Goal: Task Accomplishment & Management: Use online tool/utility

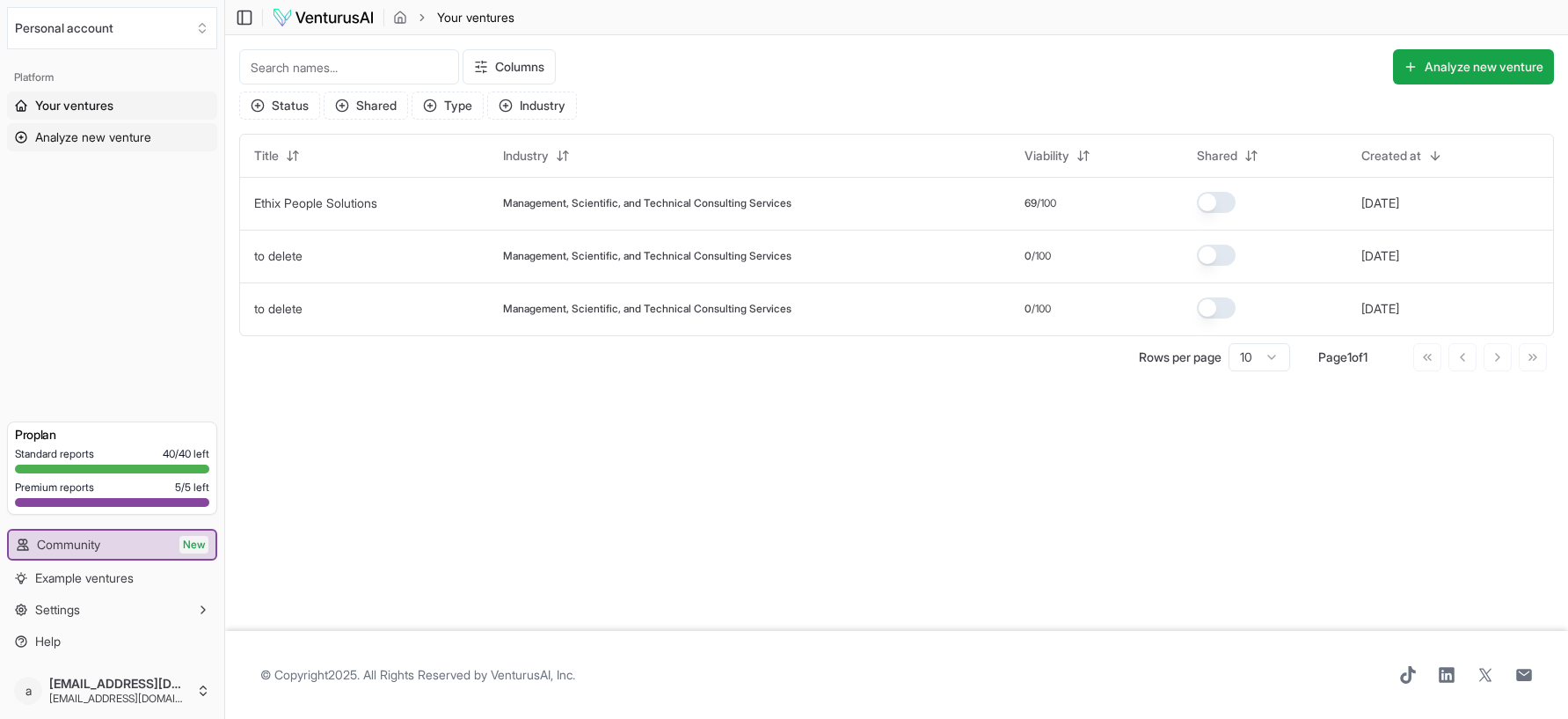
click at [126, 137] on span "Analyze new venture" at bounding box center [93, 137] width 116 height 18
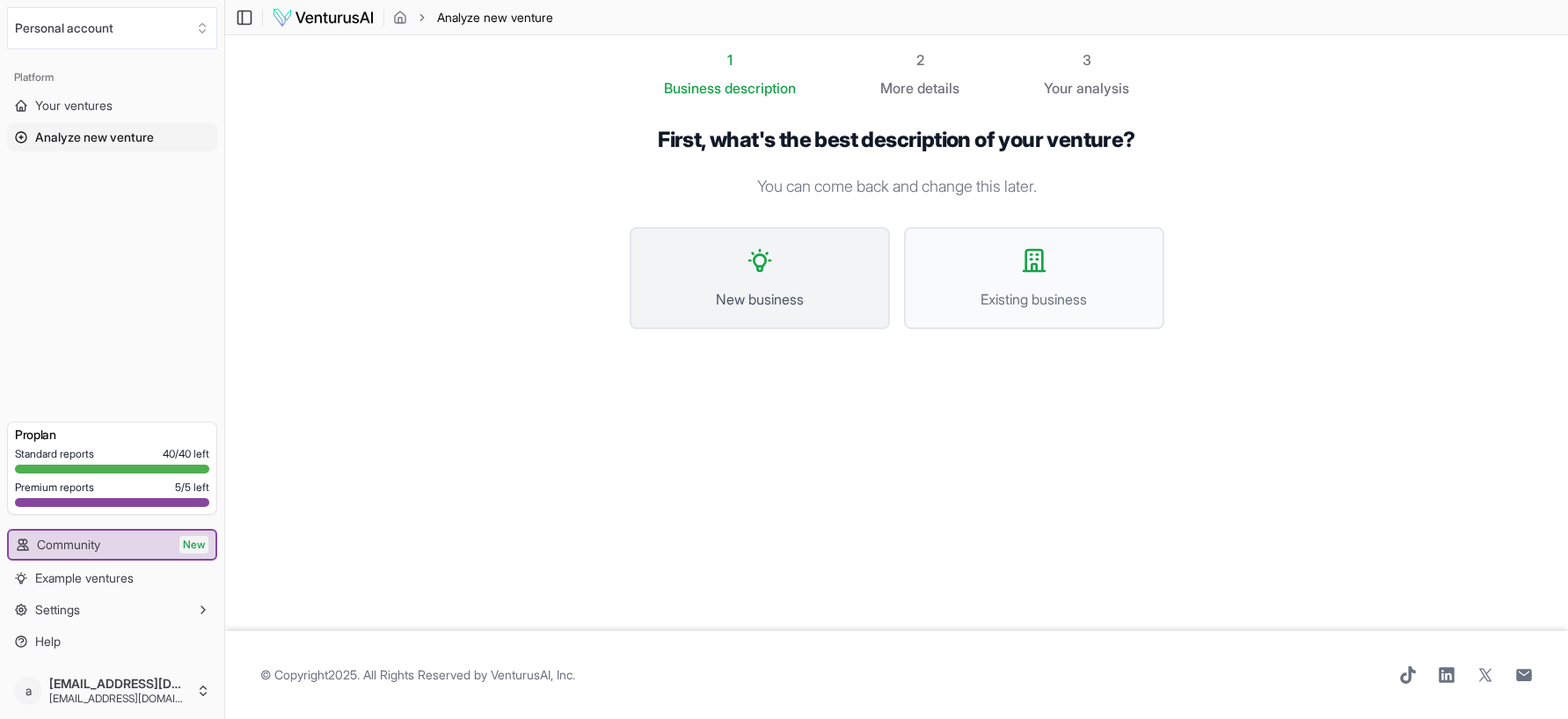
click at [776, 263] on button "New business" at bounding box center [759, 278] width 260 height 102
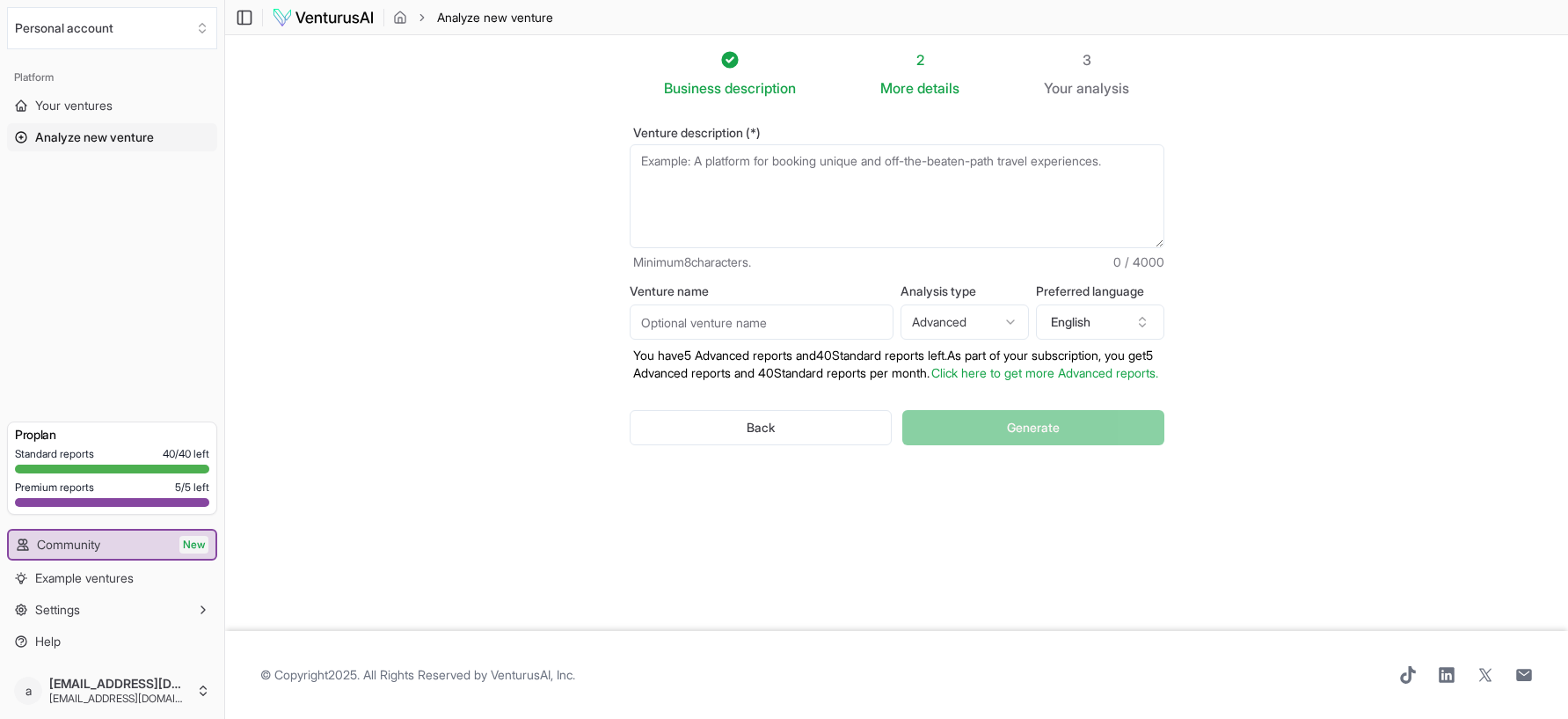
click at [754, 325] on input "Venture name" at bounding box center [761, 321] width 264 height 35
type input "Wagwonders"
click at [814, 179] on textarea "Venture description (*)" at bounding box center [897, 196] width 535 height 104
paste textarea "[DOMAIN_NAME] Key Highlights [DOMAIN_NAME] is an established e-commerce busines…"
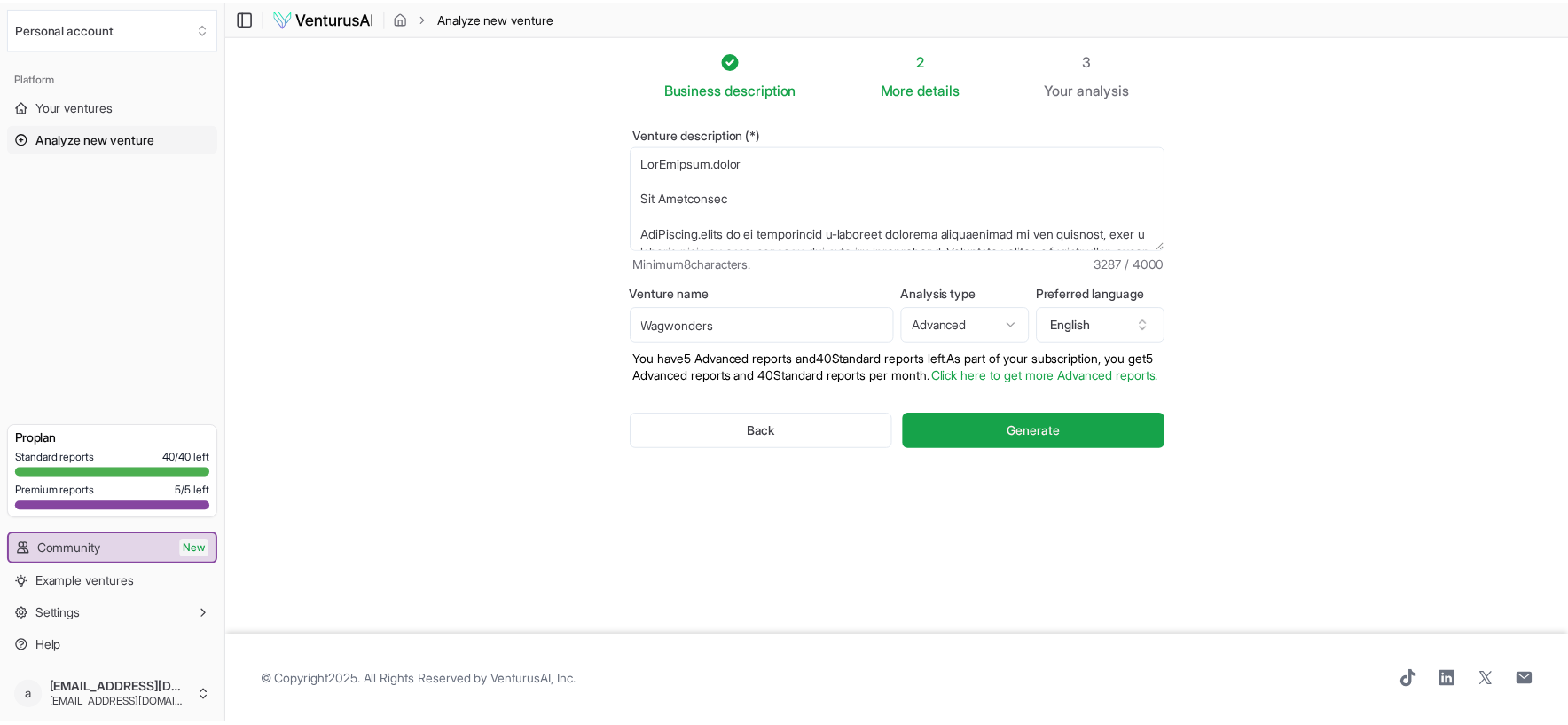
scroll to position [1073, 0]
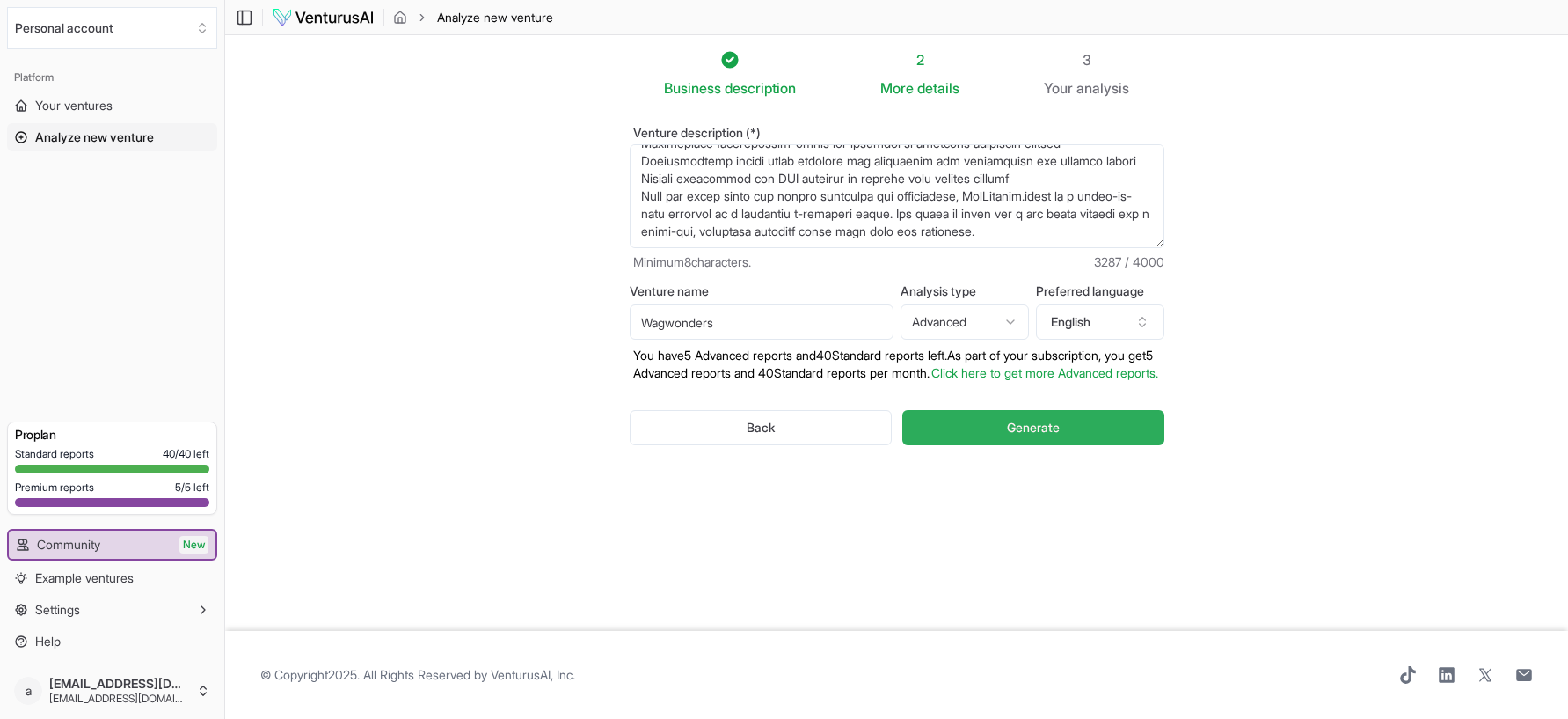
type textarea "[DOMAIN_NAME] Key Highlights [DOMAIN_NAME] is an established e-commerce busines…"
click at [963, 444] on button "Generate" at bounding box center [1032, 427] width 261 height 35
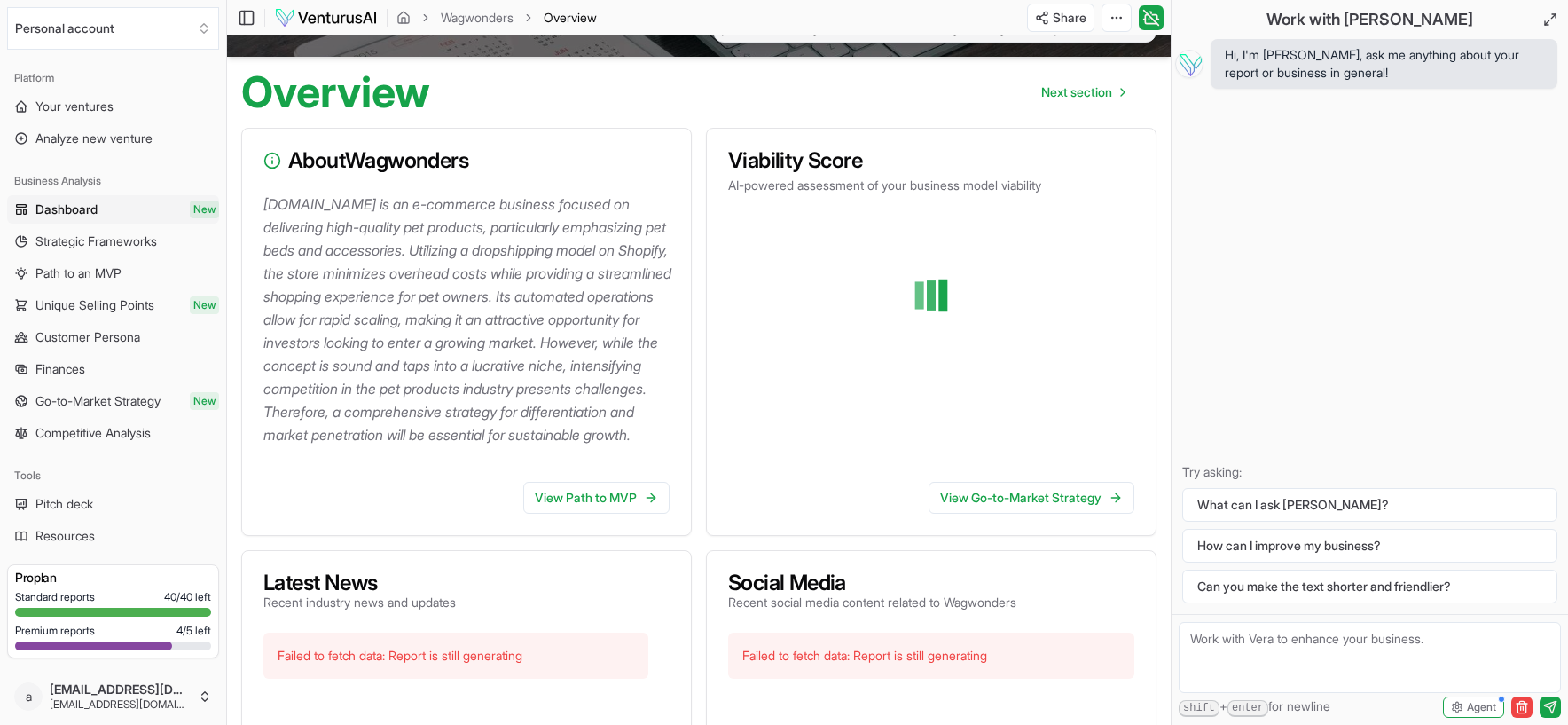
scroll to position [89, 0]
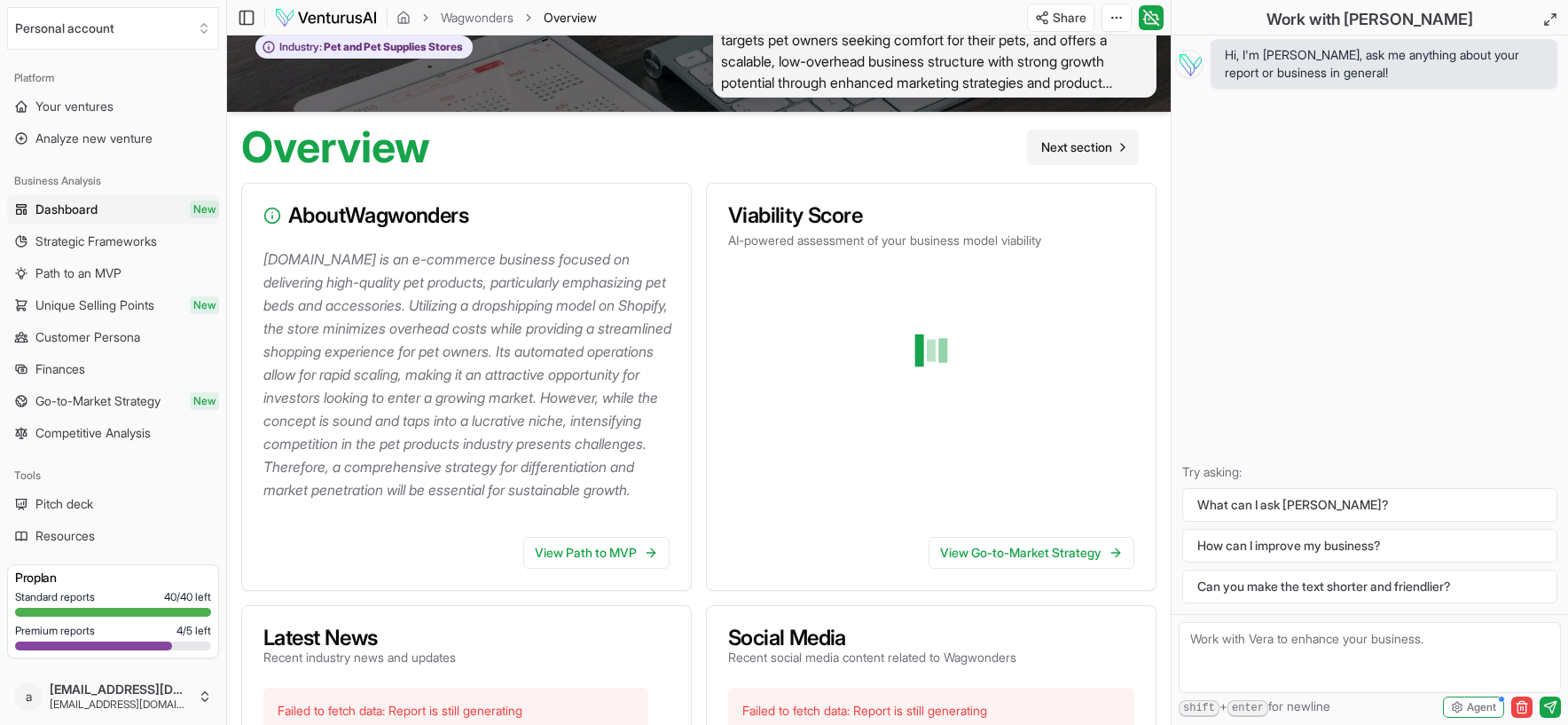
click at [1070, 148] on span "Next section" at bounding box center [1076, 147] width 71 height 18
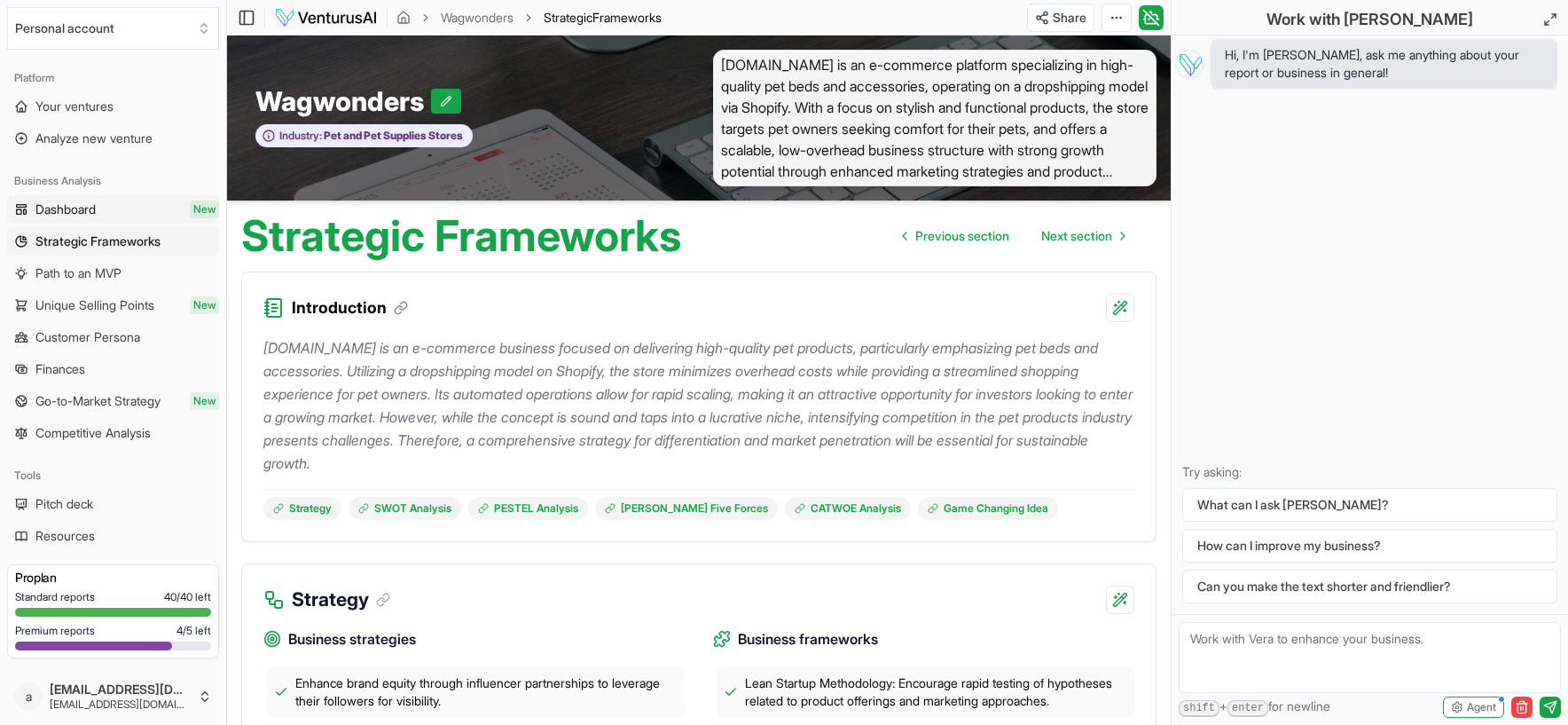
click at [49, 203] on span "Dashboard" at bounding box center [65, 209] width 61 height 18
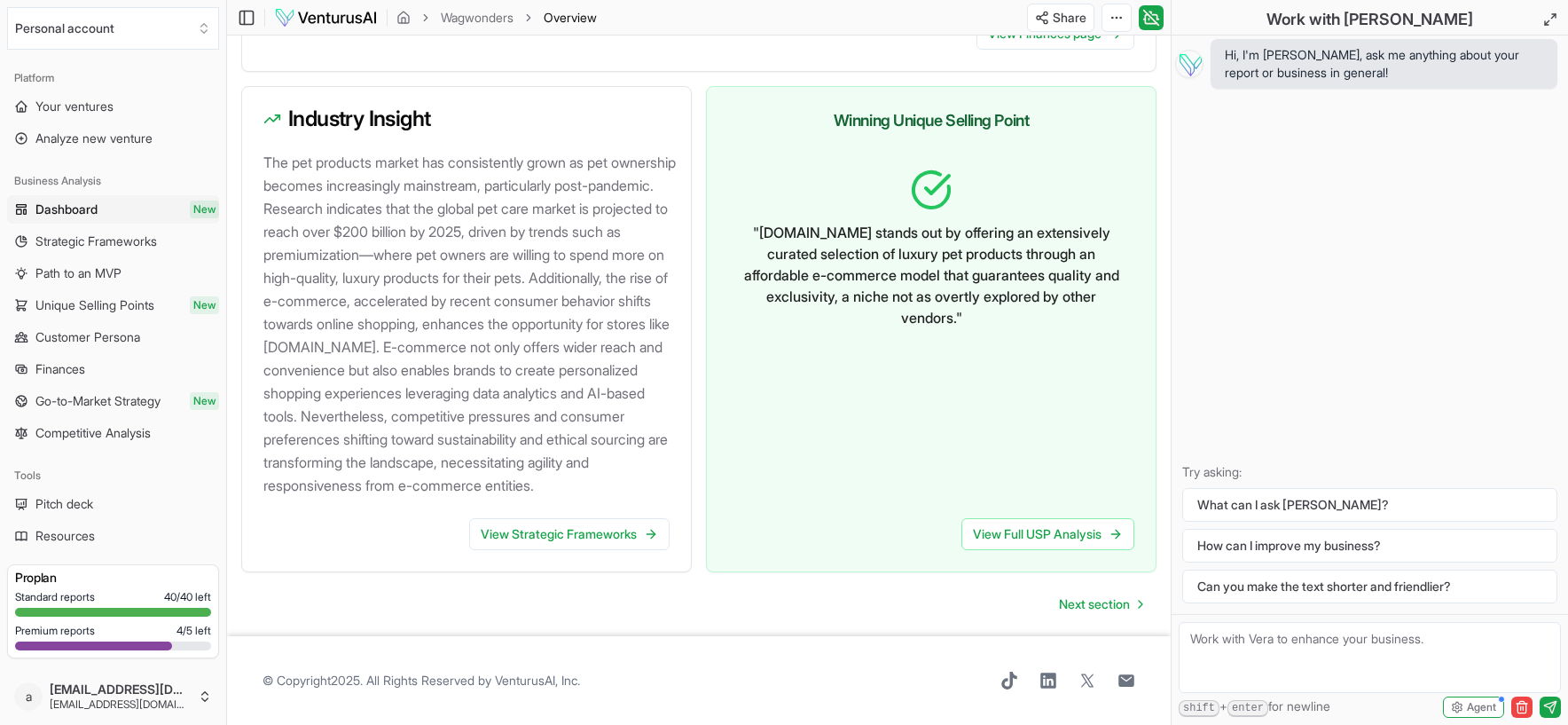
scroll to position [1831, 0]
click at [79, 134] on span "Analyze new venture" at bounding box center [94, 138] width 117 height 18
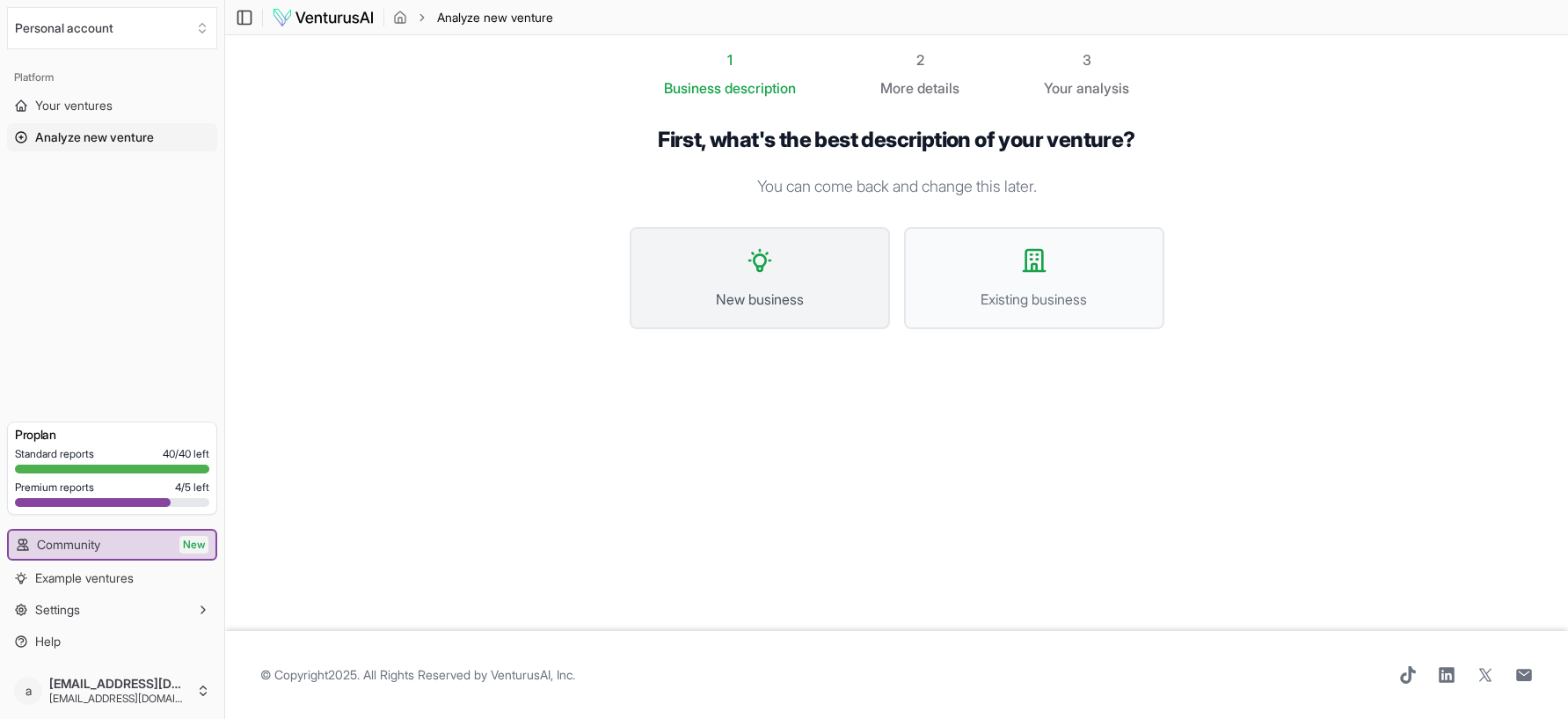
click at [741, 282] on button "New business" at bounding box center [759, 278] width 260 height 102
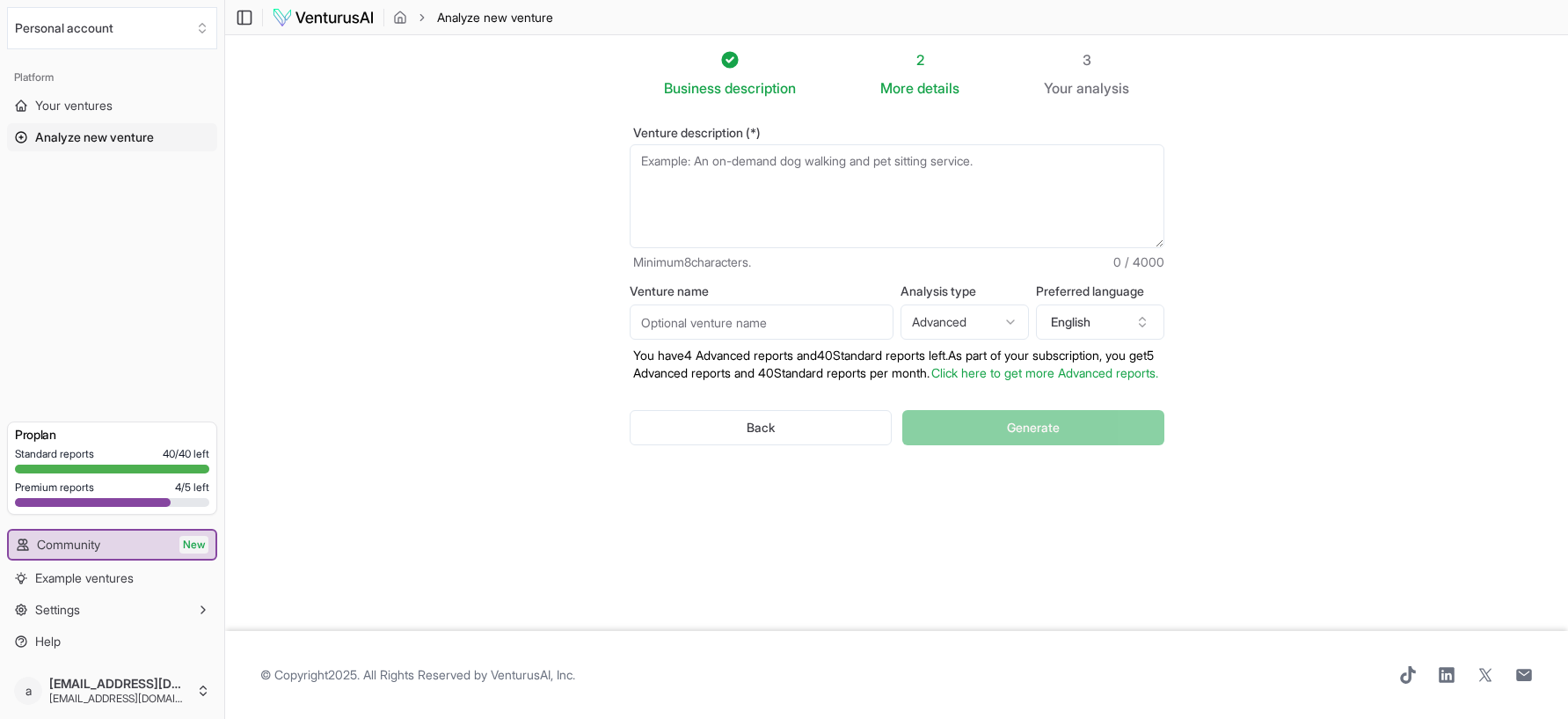
click at [691, 321] on input "Venture name" at bounding box center [761, 321] width 264 height 35
type input "Pen and stationary"
click at [757, 178] on textarea "Venture description (*)" at bounding box center [897, 196] width 535 height 104
paste textarea "A successful e-commerce store, focused on fine writing products such as fountai…"
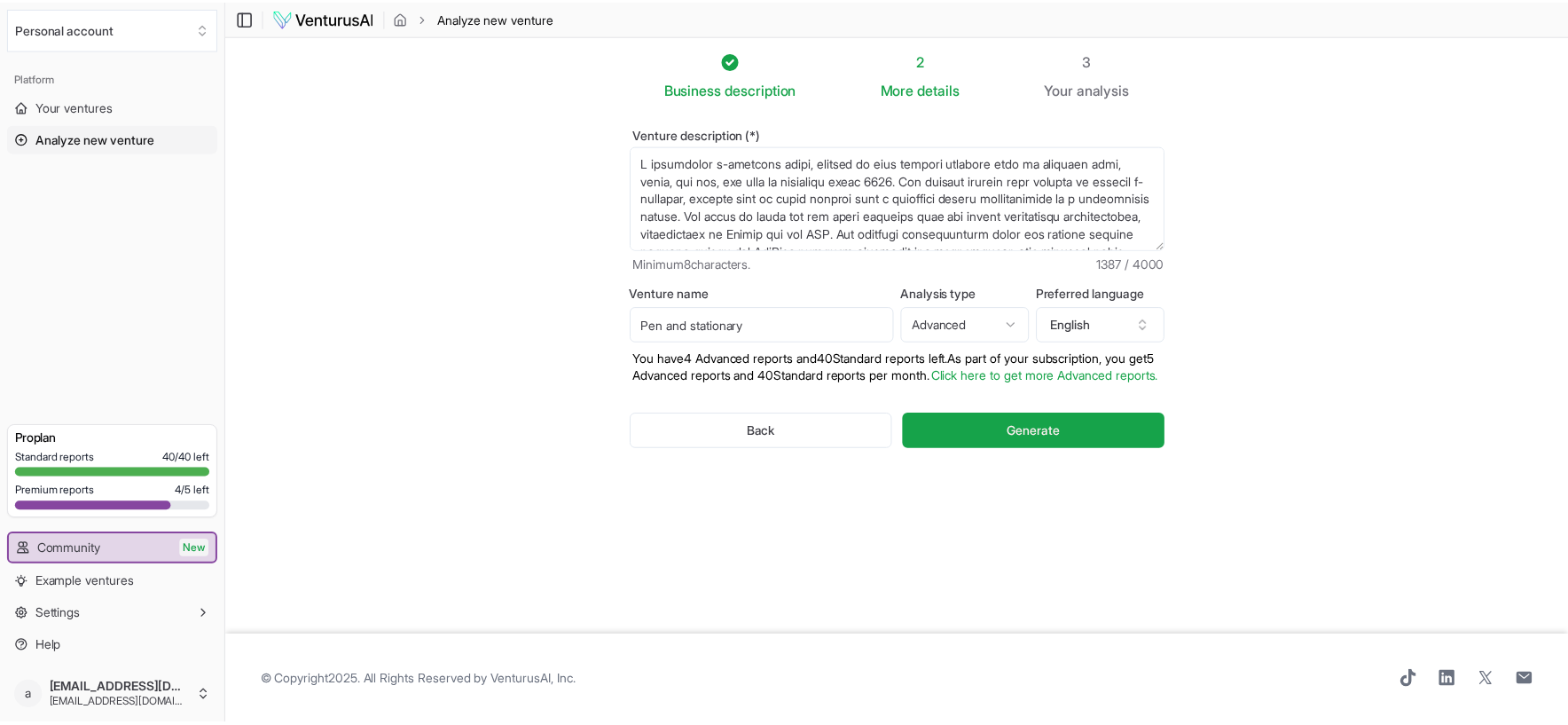
scroll to position [221, 0]
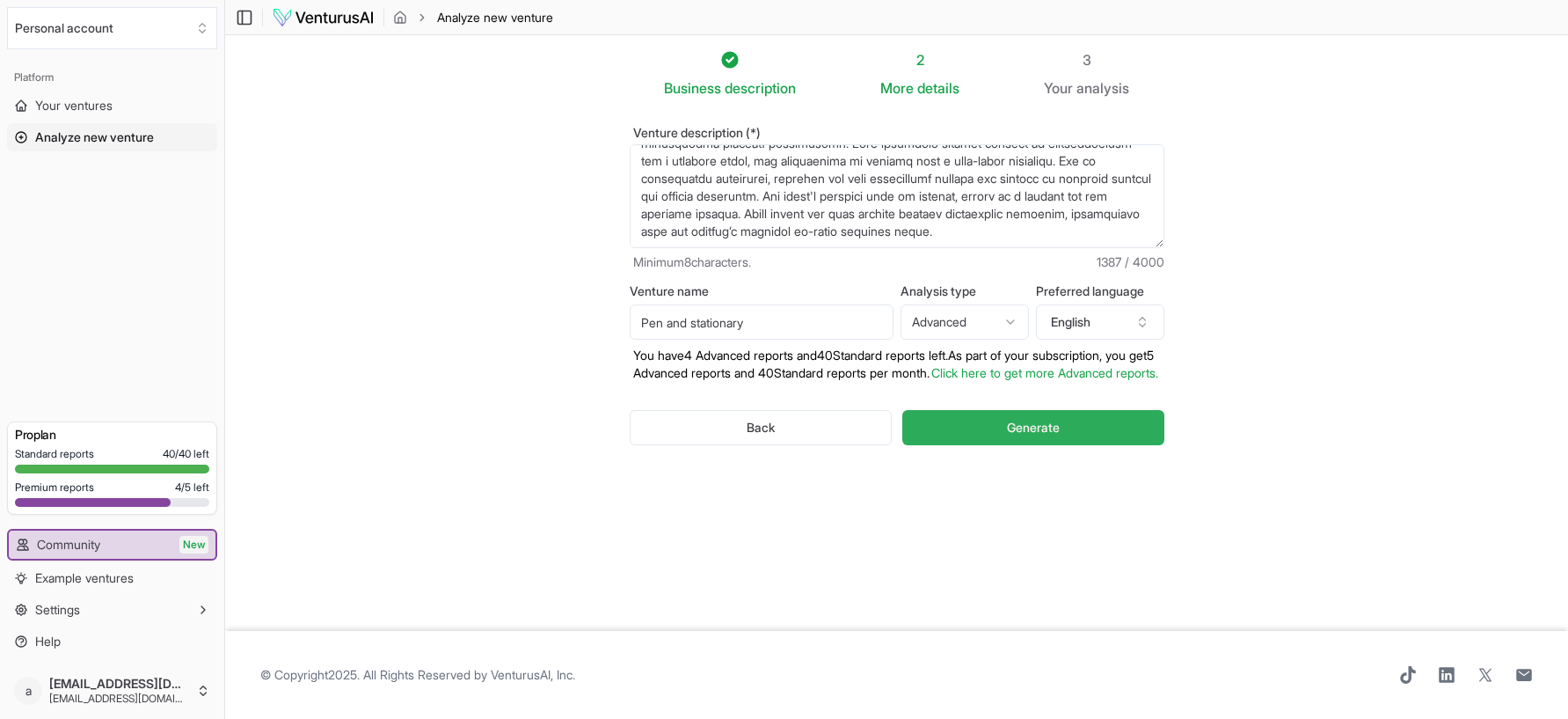
type textarea "A successful e-commerce store, focused on fine writing products such as fountai…"
click at [967, 437] on button "Generate" at bounding box center [1032, 427] width 261 height 35
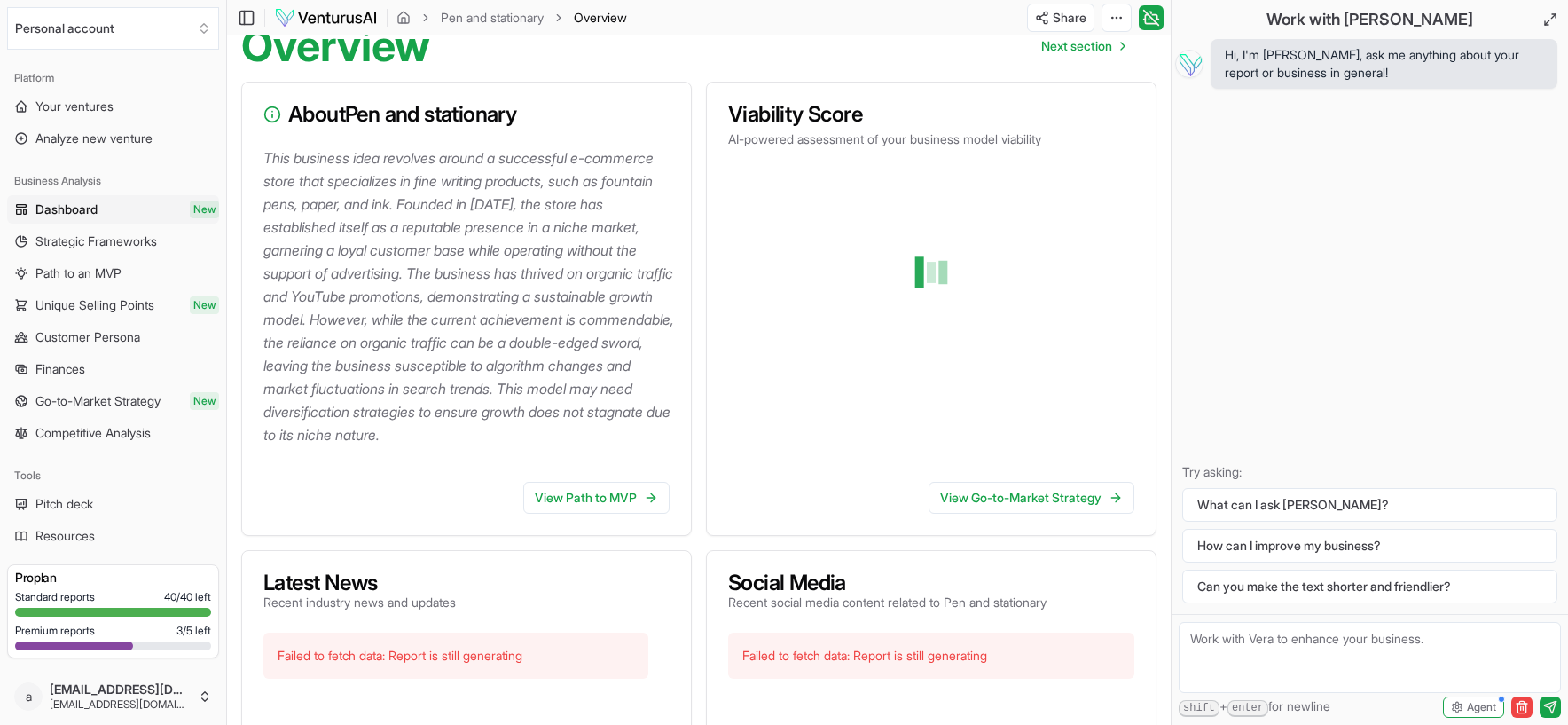
scroll to position [89, 0]
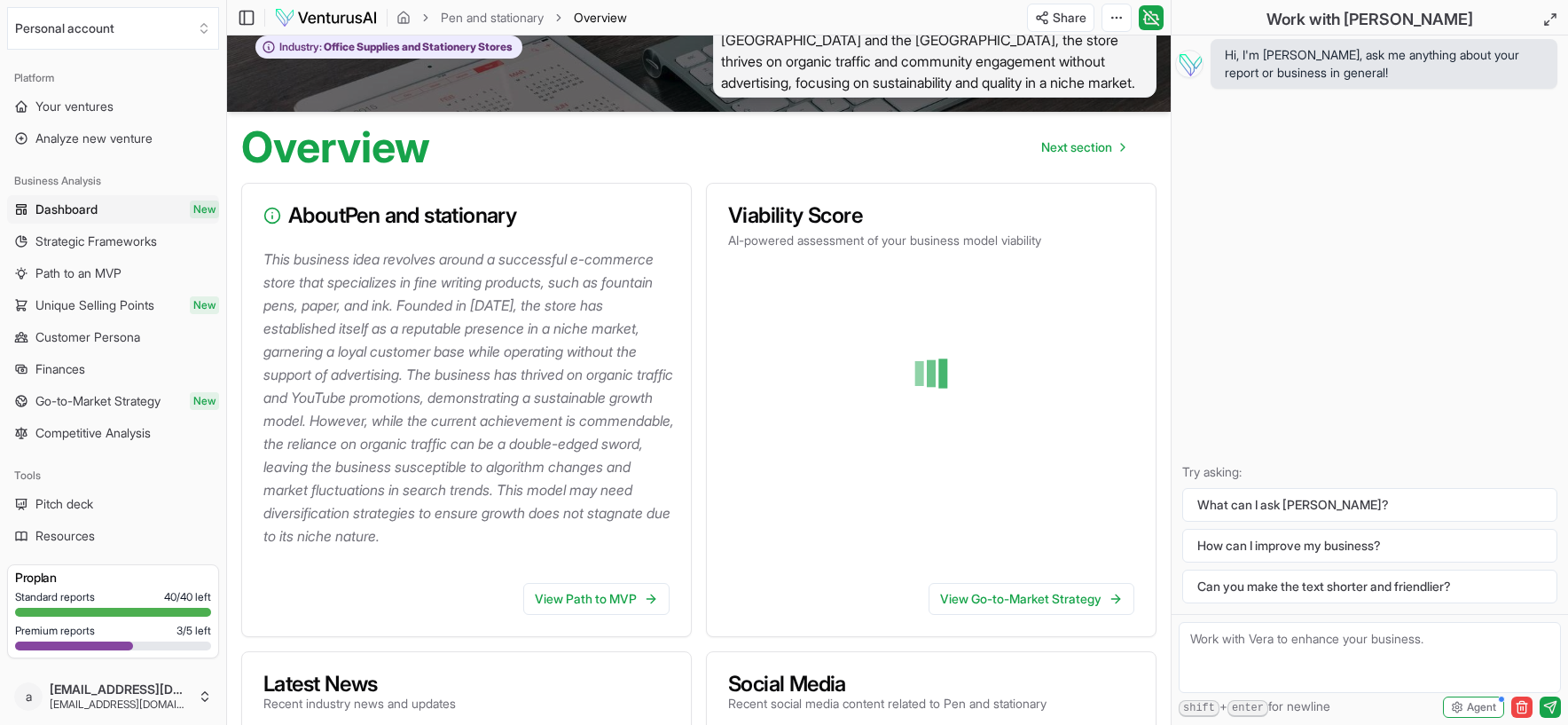
click at [959, 389] on div at bounding box center [931, 373] width 392 height 205
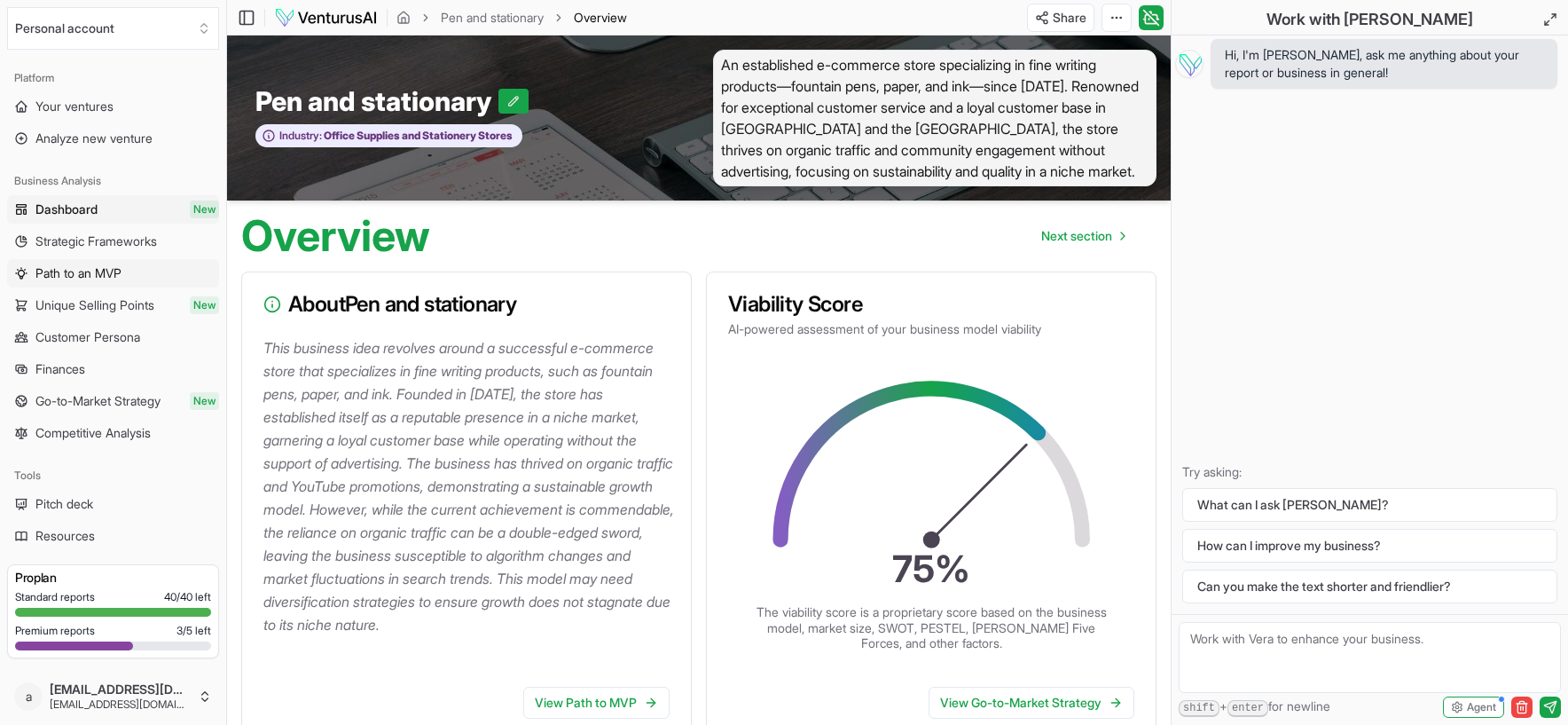
click at [92, 274] on span "Path to an MVP" at bounding box center [78, 273] width 86 height 18
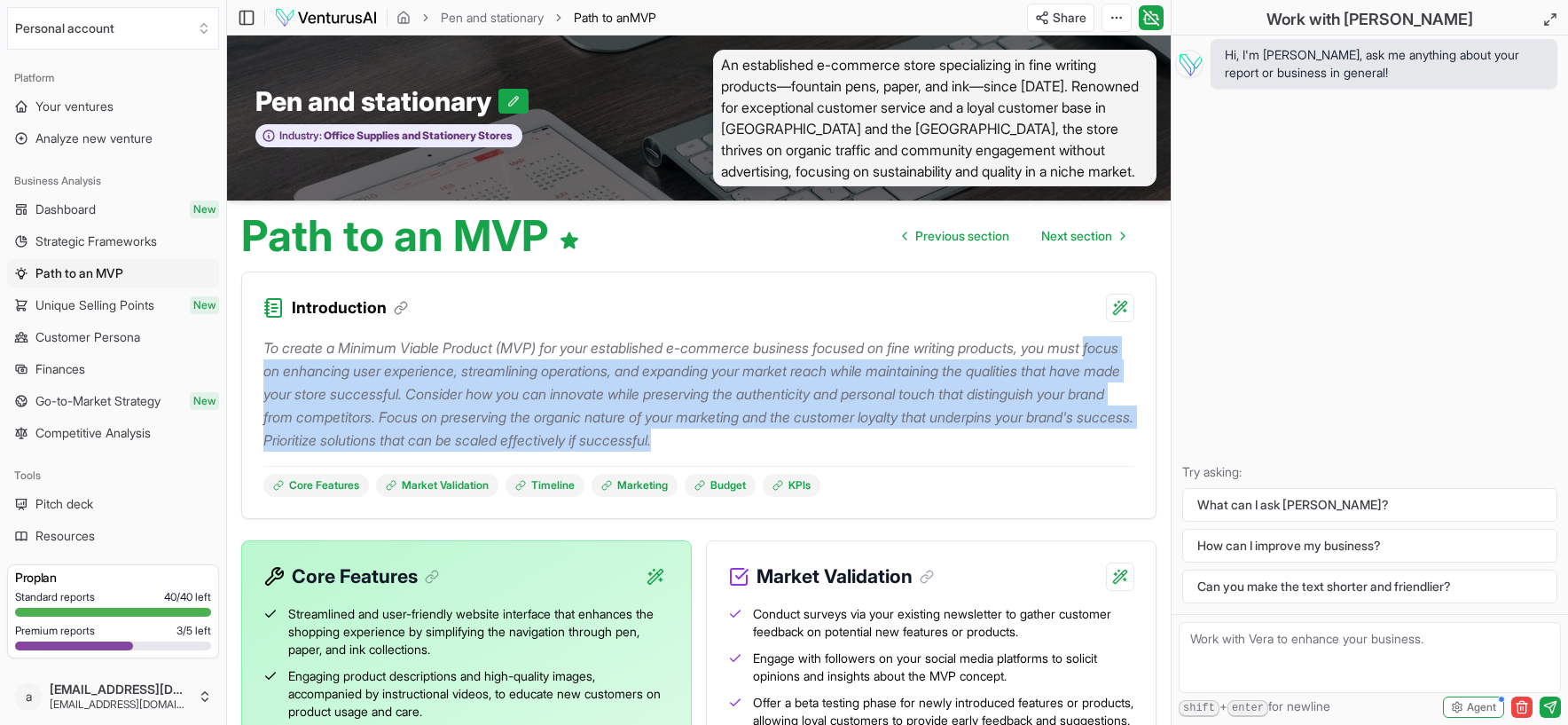
drag, startPoint x: 922, startPoint y: 448, endPoint x: 232, endPoint y: 371, distance: 694.3
copy p "focus on enhancing user experience, streamlining operations, and expanding your…"
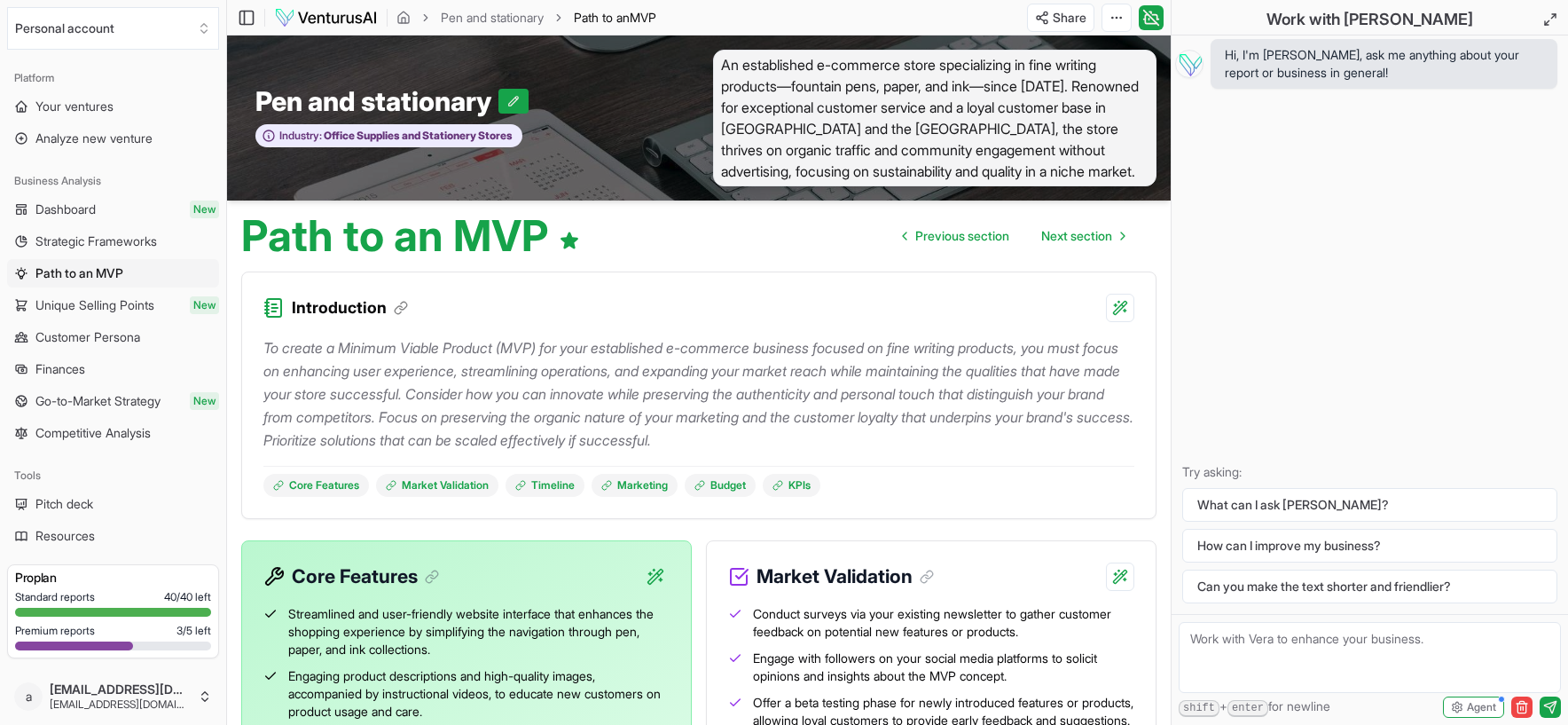
click at [697, 648] on div "Core Features Streamlined and user-friendly website interface that enhances the…" at bounding box center [698, 670] width 915 height 260
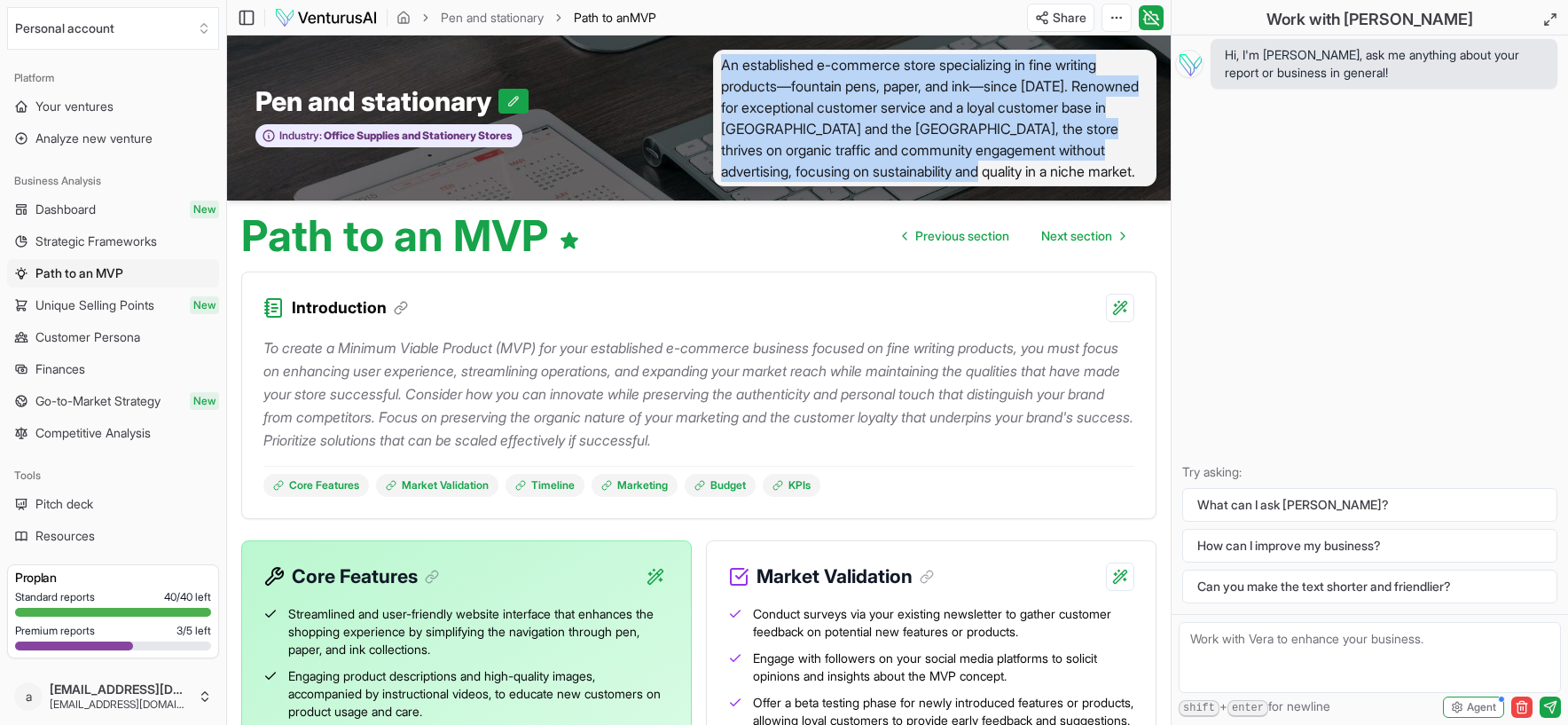
drag, startPoint x: 725, startPoint y: 61, endPoint x: 1106, endPoint y: 168, distance: 395.7
click at [1106, 168] on span "An established e-commerce store specializing in fine writing products—fountain …" at bounding box center [934, 117] width 444 height 136
copy span "An established e-commerce store specializing in fine writing products—fountain …"
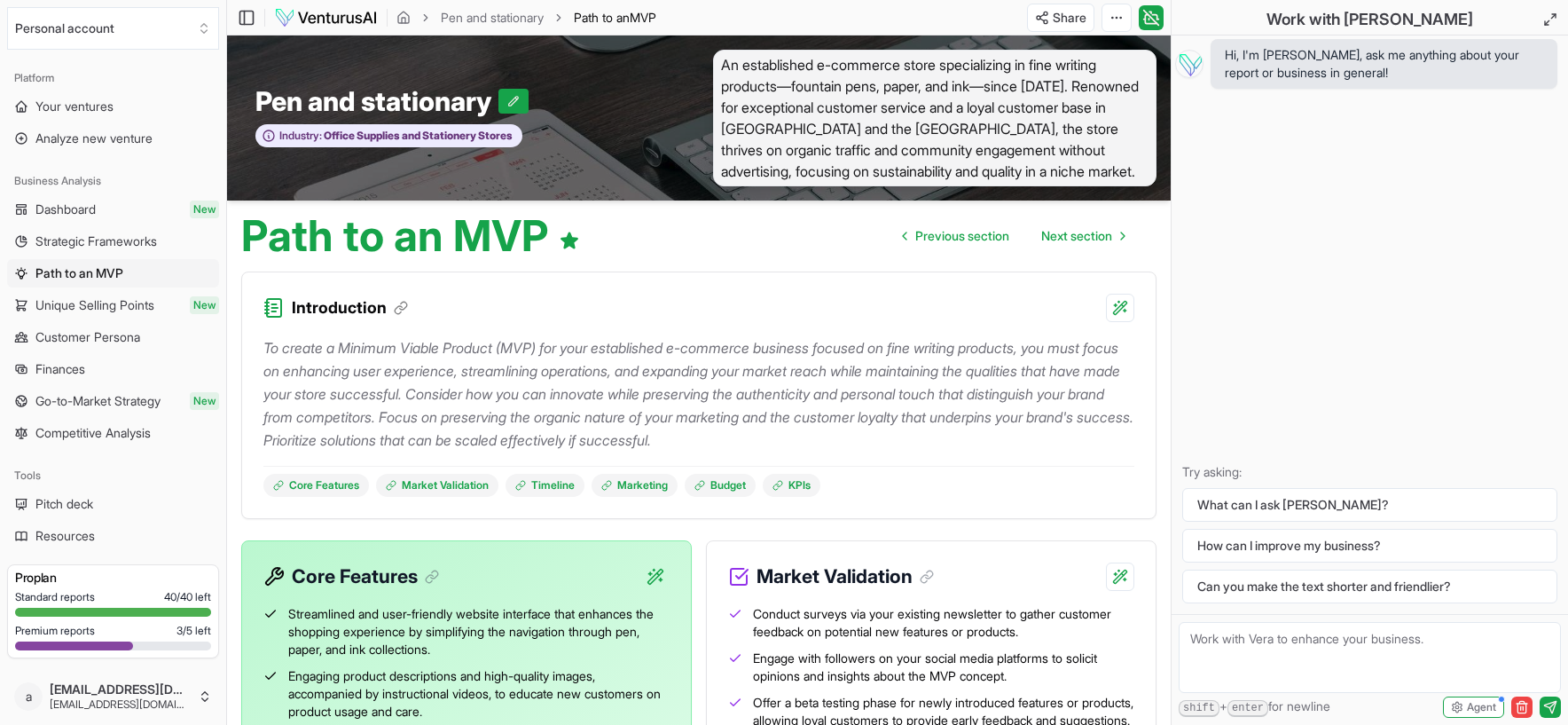
click at [326, 373] on p "To create a Minimum Viable Product (MVP) for your established e-commerce busine…" at bounding box center [698, 394] width 871 height 115
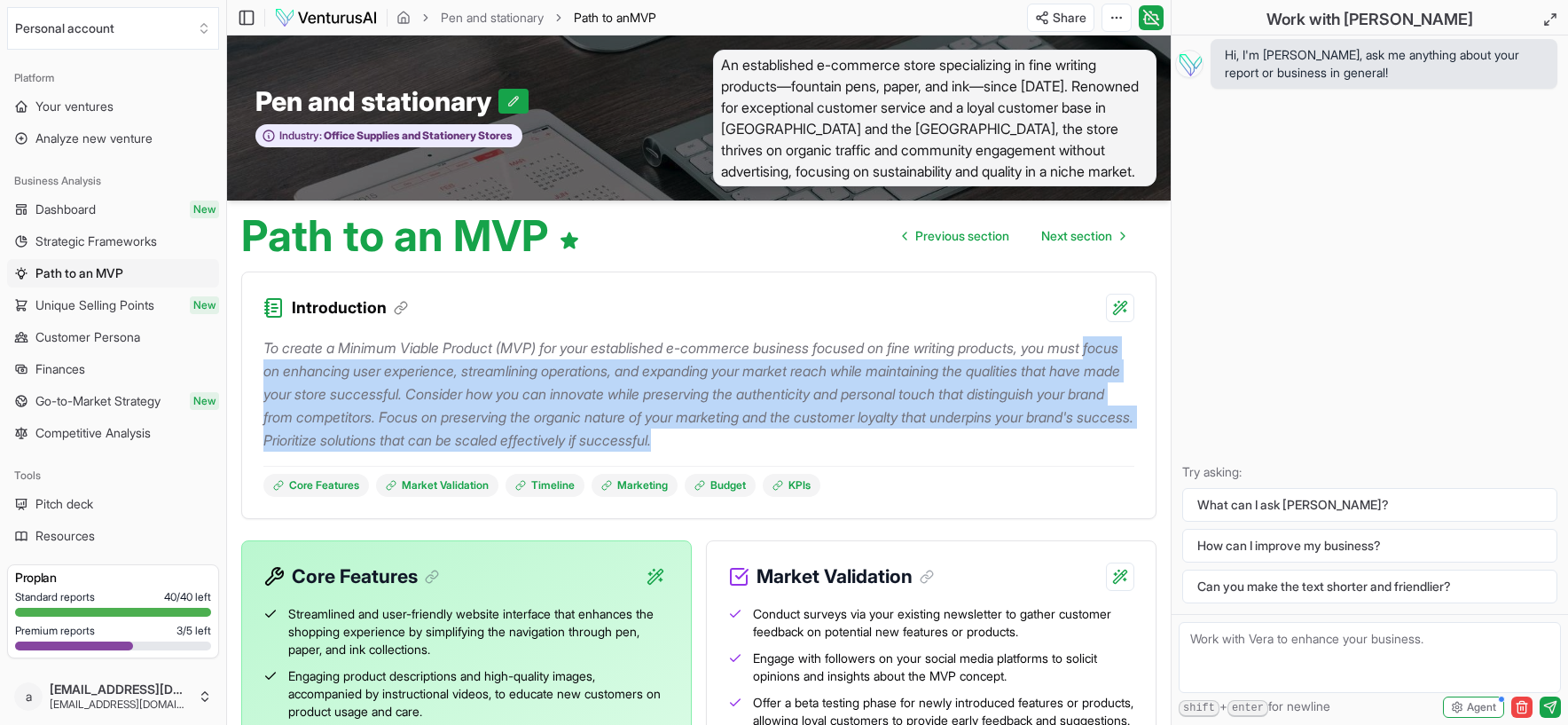
drag, startPoint x: 265, startPoint y: 370, endPoint x: 918, endPoint y: 451, distance: 658.0
click at [918, 451] on div "To create a Minimum Viable Product (MVP) for your established e-commerce busine…" at bounding box center [698, 409] width 871 height 175
copy p "focus on enhancing user experience, streamlining operations, and expanding your…"
